Goal: Navigation & Orientation: Go to known website

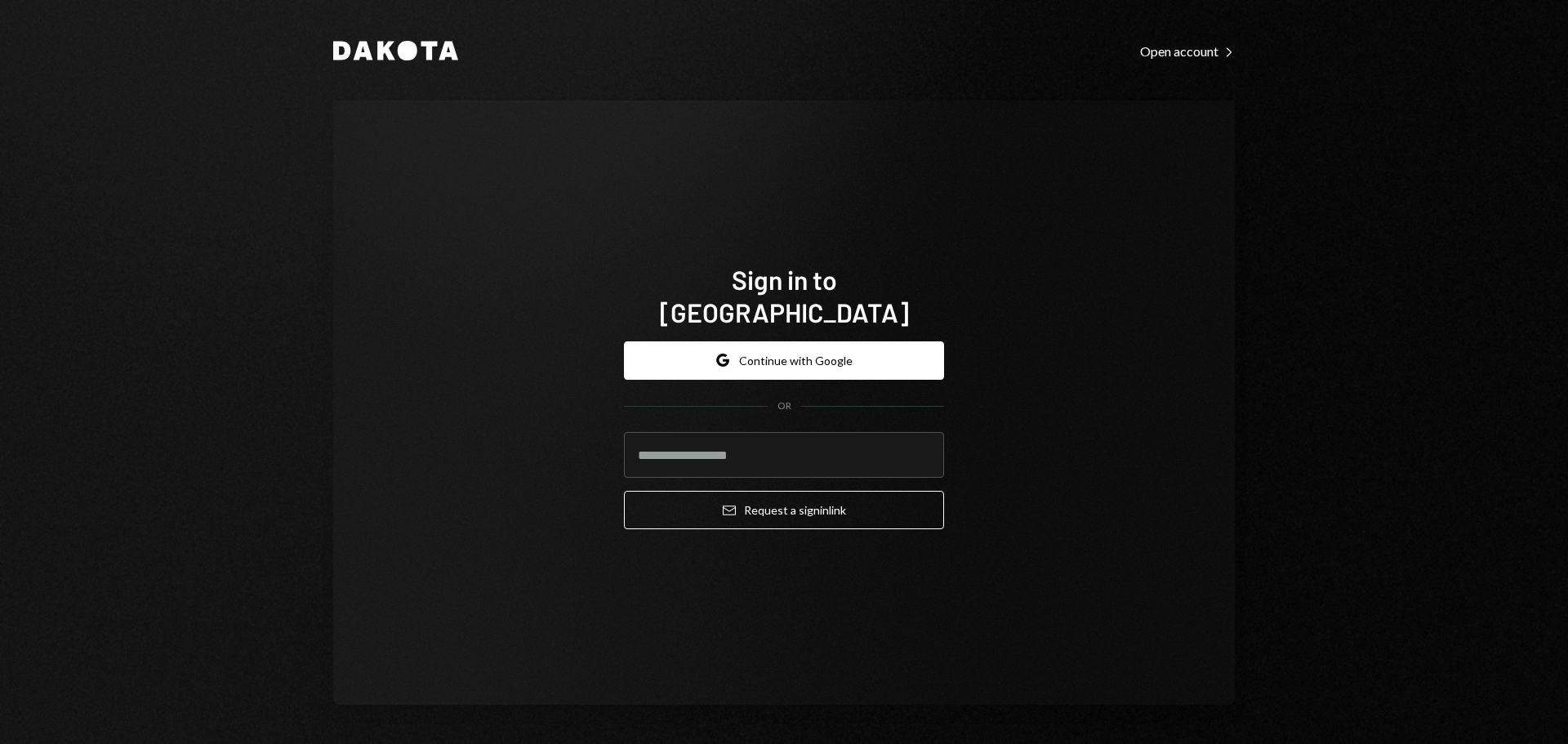
type input "**********"
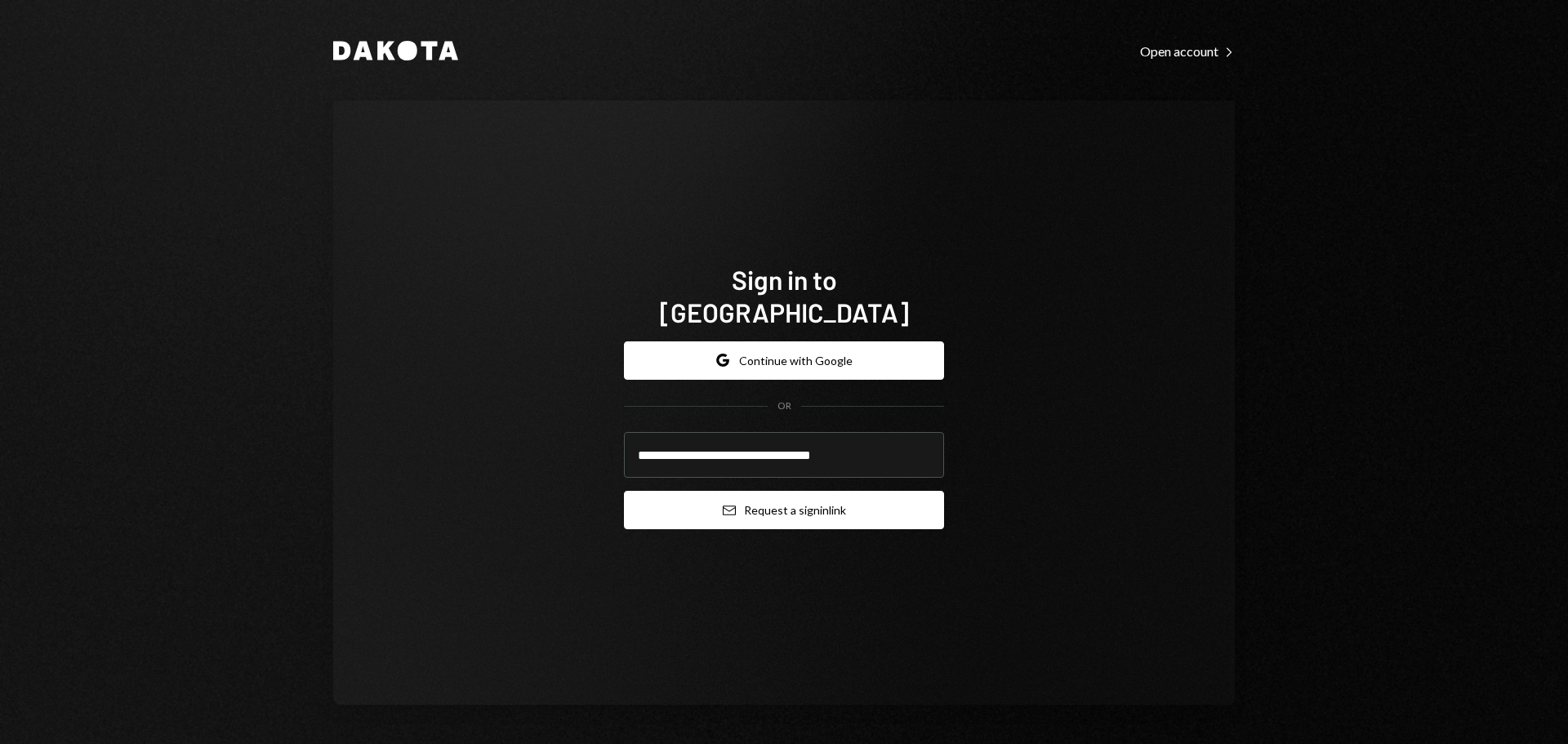
click at [792, 496] on button "Email Request a sign in link" at bounding box center [784, 510] width 320 height 38
